Goal: Find specific page/section: Find specific page/section

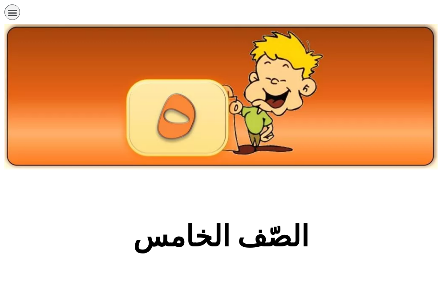
scroll to position [512, 0]
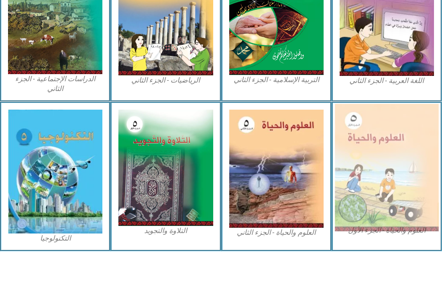
click at [407, 167] on img at bounding box center [386, 168] width 104 height 128
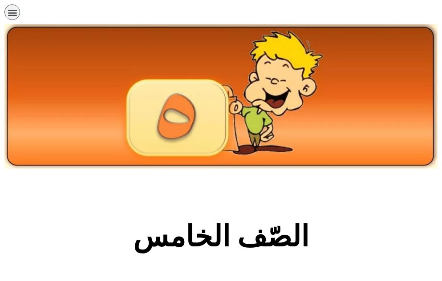
scroll to position [512, 0]
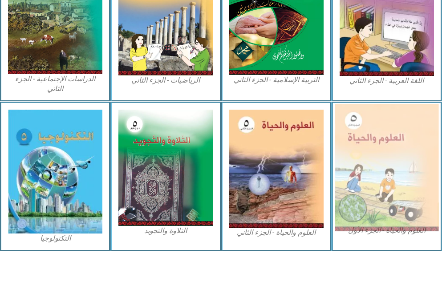
click at [383, 144] on img at bounding box center [386, 168] width 104 height 128
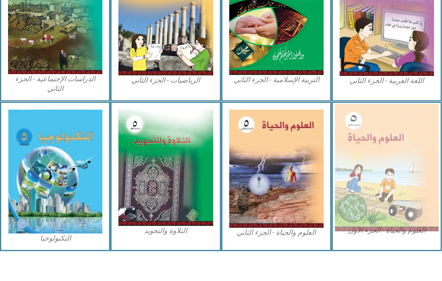
click at [383, 144] on img at bounding box center [386, 168] width 104 height 128
